Goal: Navigation & Orientation: Find specific page/section

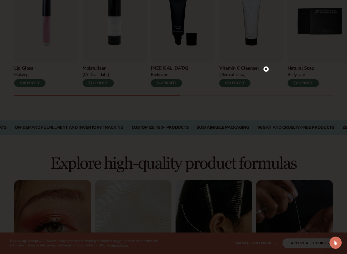
scroll to position [198, 0]
click at [35, 16] on div at bounding box center [173, 127] width 347 height 254
click at [269, 72] on div at bounding box center [266, 69] width 5 height 9
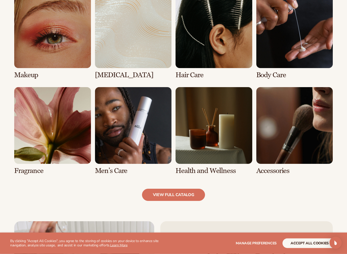
scroll to position [387, 0]
click at [61, 51] on link "1 / 8" at bounding box center [52, 35] width 77 height 87
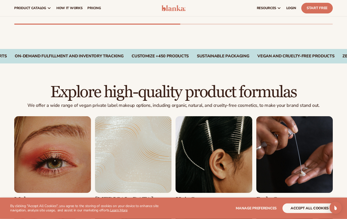
scroll to position [266, 0]
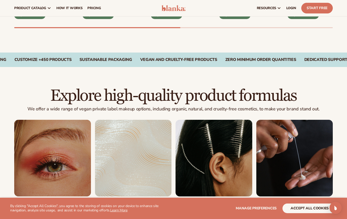
click at [38, 145] on link "1 / 8" at bounding box center [52, 163] width 77 height 87
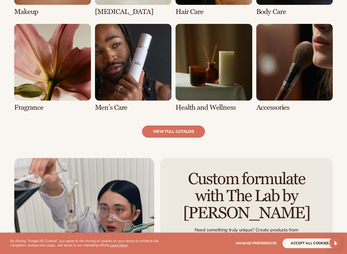
scroll to position [453, 0]
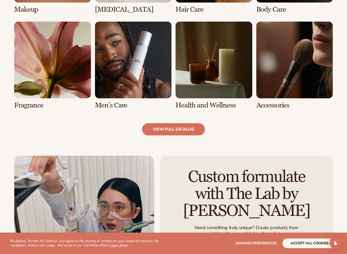
click at [175, 131] on link "view full catalog" at bounding box center [173, 129] width 63 height 12
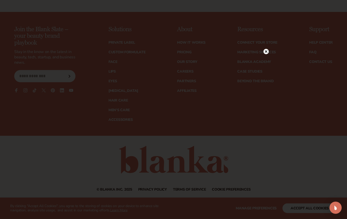
scroll to position [888, 0]
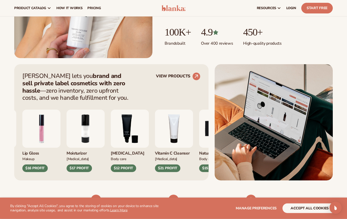
scroll to position [147, 0]
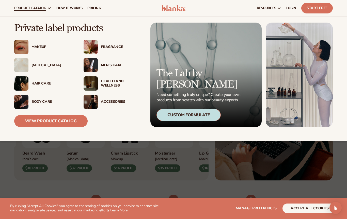
click at [27, 51] on img at bounding box center [21, 47] width 14 height 14
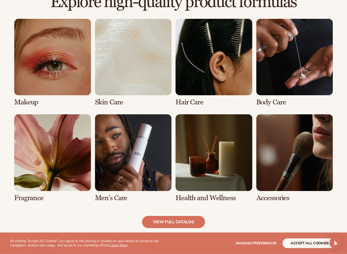
scroll to position [360, 0]
click at [210, 51] on link "3 / 8" at bounding box center [214, 62] width 77 height 87
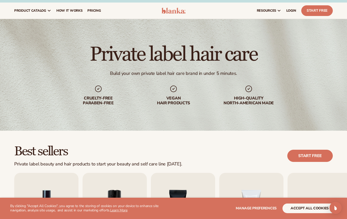
scroll to position [5, 0]
